Goal: Find specific page/section: Find specific page/section

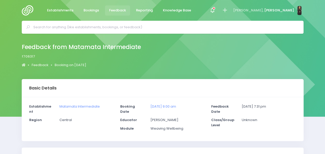
click at [54, 26] on input "text" at bounding box center [164, 27] width 263 height 8
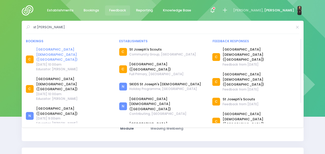
type input "st joseph"
click at [64, 48] on link "St Joseph's Catholic School (Te Kuiti)" at bounding box center [74, 54] width 77 height 15
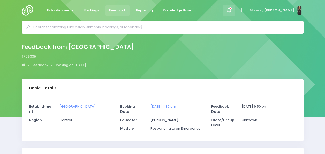
click at [232, 10] on icon at bounding box center [229, 10] width 6 height 6
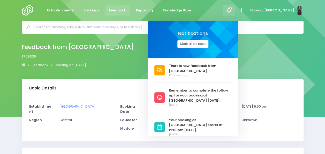
click at [198, 44] on button "Mark all as read" at bounding box center [192, 44] width 31 height 9
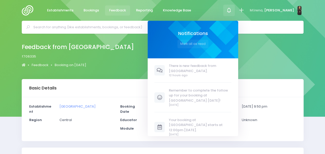
click at [65, 24] on input "text" at bounding box center [164, 27] width 263 height 8
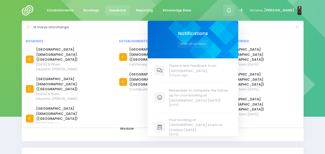
type input "st marys otorohanga"
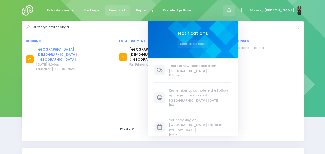
click at [41, 49] on link "St Mary's Catholic School (Otorohanga)" at bounding box center [74, 54] width 77 height 15
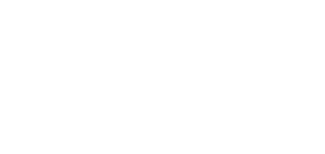
select select "5"
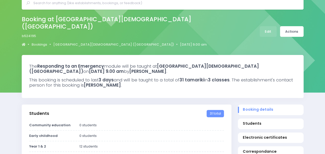
scroll to position [26, 0]
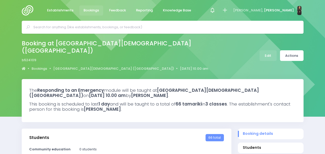
select select "5"
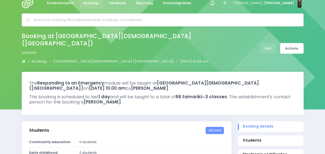
scroll to position [8, 0]
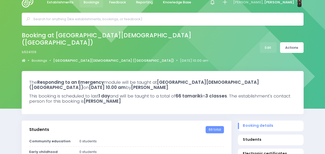
click at [96, 58] on link "[GEOGRAPHIC_DATA][DEMOGRAPHIC_DATA] ([GEOGRAPHIC_DATA])" at bounding box center [113, 60] width 121 height 5
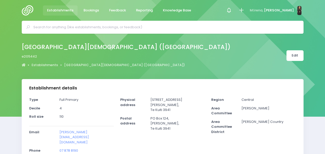
select select "5"
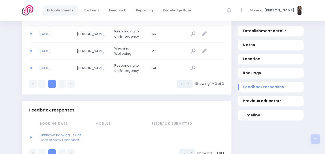
scroll to position [364, 0]
